Goal: Information Seeking & Learning: Learn about a topic

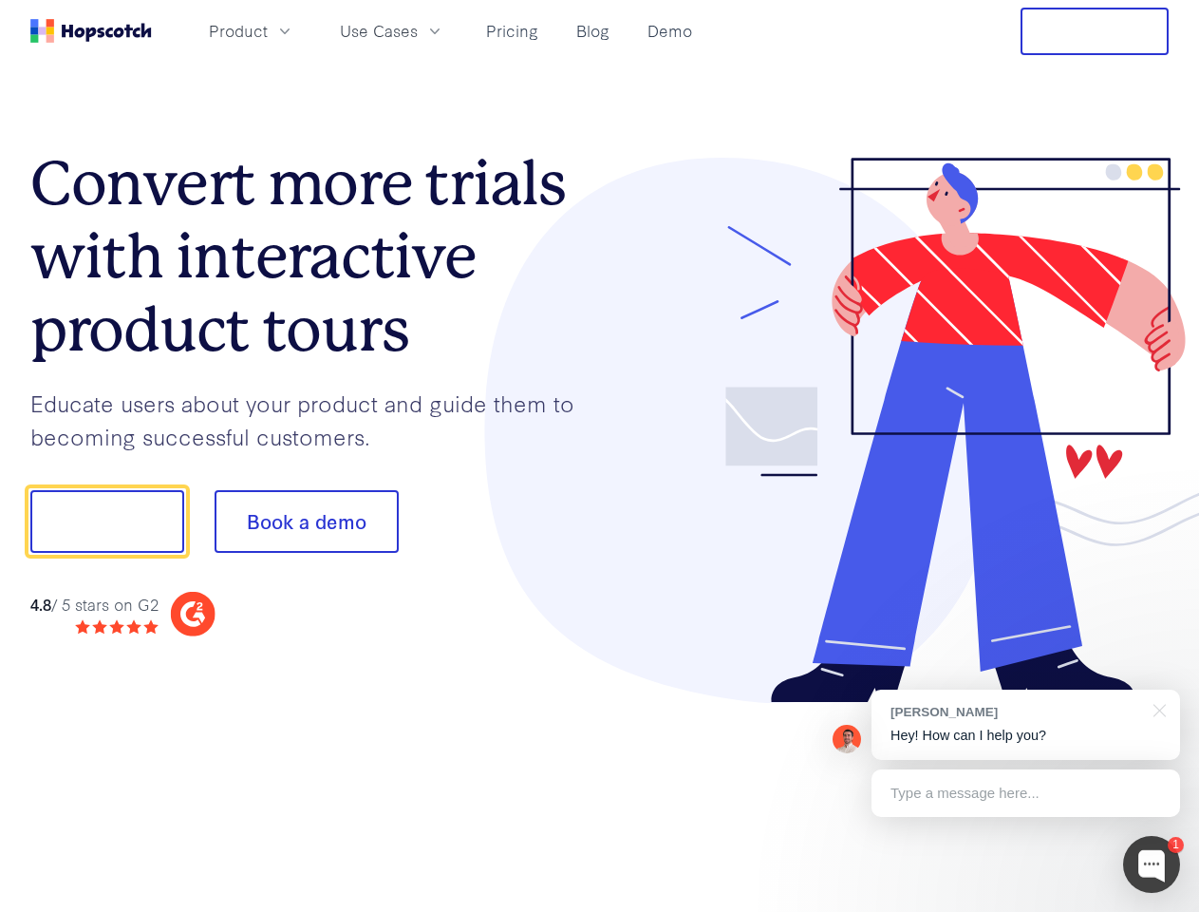
click at [600, 456] on div at bounding box center [885, 431] width 570 height 546
click at [268, 30] on span "Product" at bounding box center [238, 31] width 59 height 24
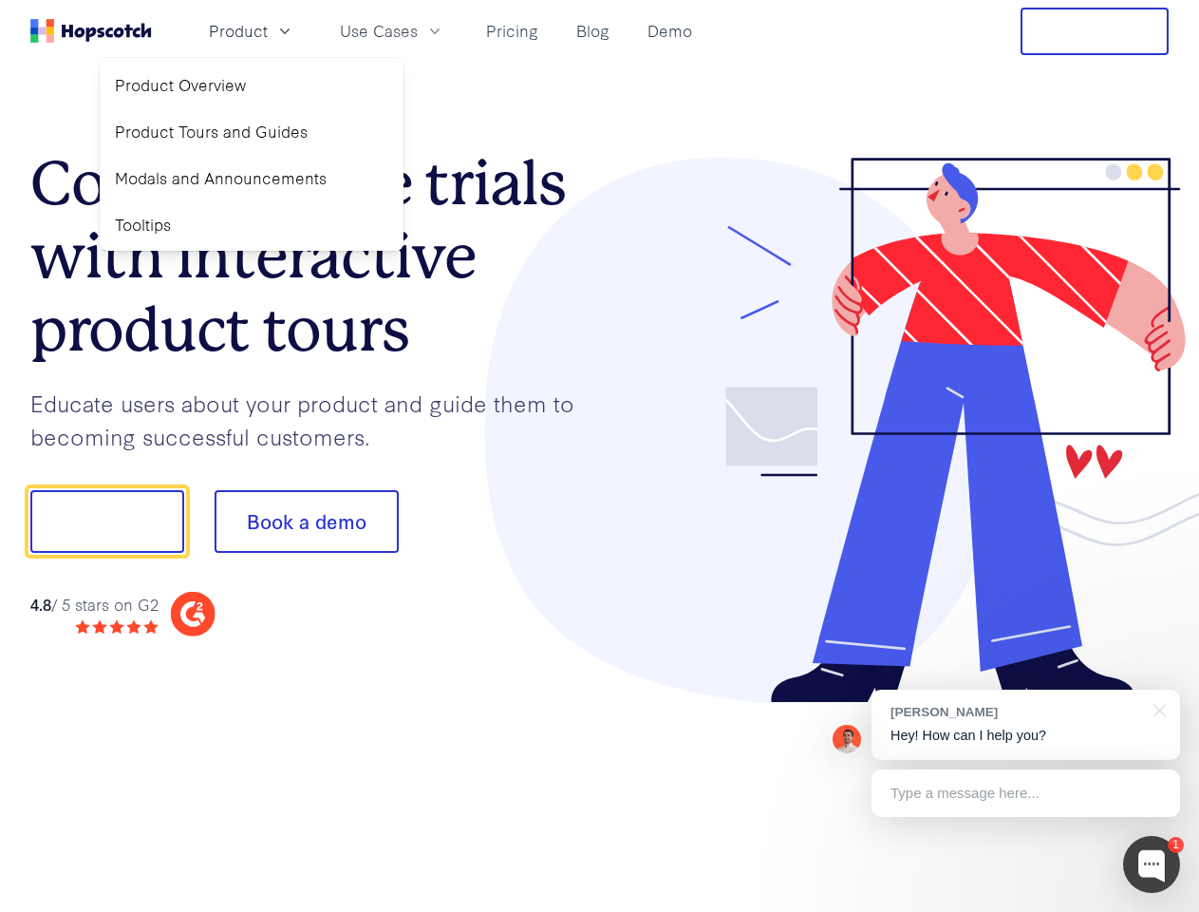
click at [418, 30] on span "Use Cases" at bounding box center [379, 31] width 78 height 24
click at [1095, 31] on button "Free Trial" at bounding box center [1095, 31] width 148 height 47
click at [106, 521] on button "Show me!" at bounding box center [107, 521] width 154 height 63
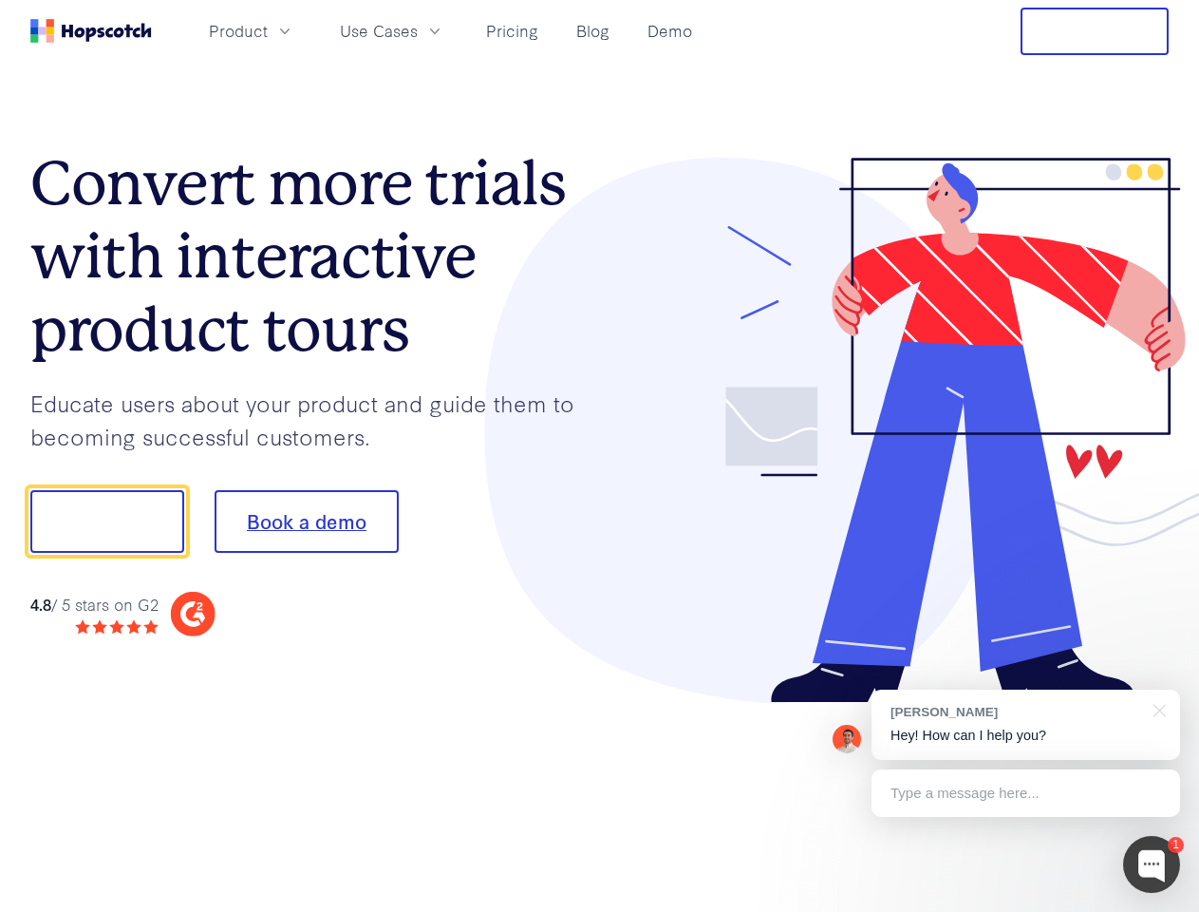
click at [306, 521] on button "Book a demo" at bounding box center [307, 521] width 184 height 63
click at [1152, 864] on div at bounding box center [1151, 864] width 57 height 57
click at [1026, 725] on div "[PERSON_NAME] Hey! How can I help you?" at bounding box center [1026, 724] width 309 height 70
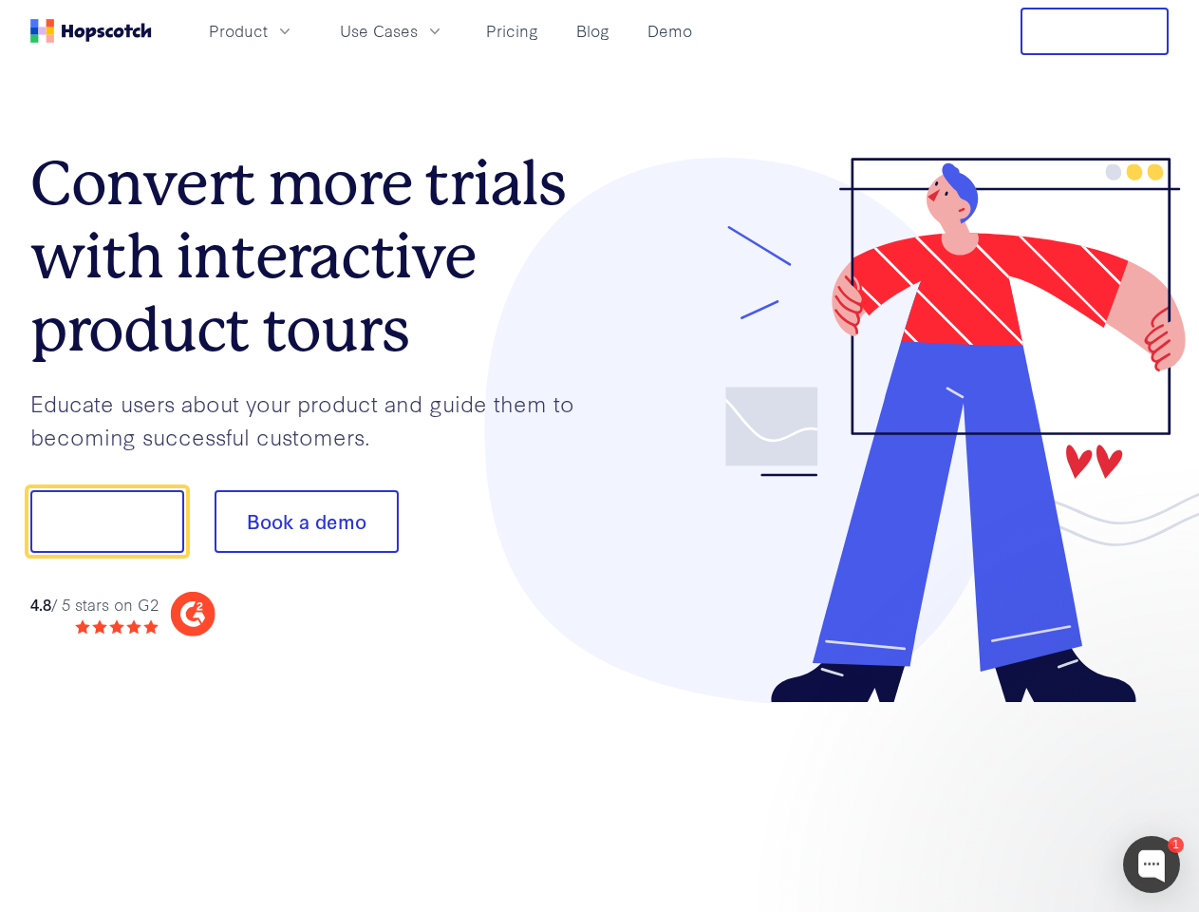
click at [1157, 708] on div at bounding box center [1002, 518] width 356 height 633
click at [1026, 793] on div at bounding box center [1002, 518] width 356 height 633
